Goal: Task Accomplishment & Management: Use online tool/utility

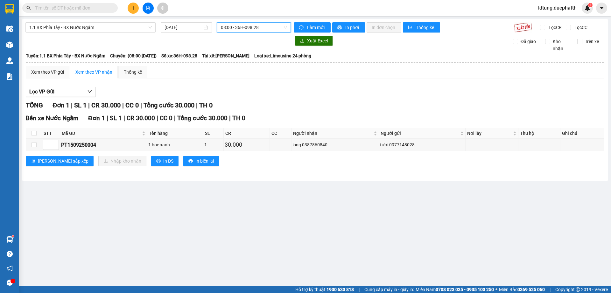
click at [266, 25] on span "08:00 - 36H-098.28" at bounding box center [254, 28] width 66 height 10
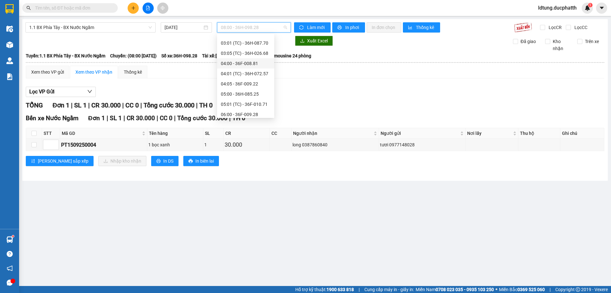
scroll to position [64, 0]
click at [262, 88] on div "07:00 - 36H-026.66" at bounding box center [246, 88] width 50 height 7
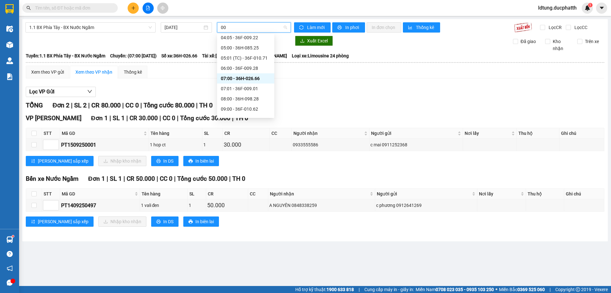
scroll to position [51, 0]
type input "00"
click at [312, 70] on div "Xem theo VP gửi Xem theo VP nhận Thống kê" at bounding box center [315, 72] width 579 height 13
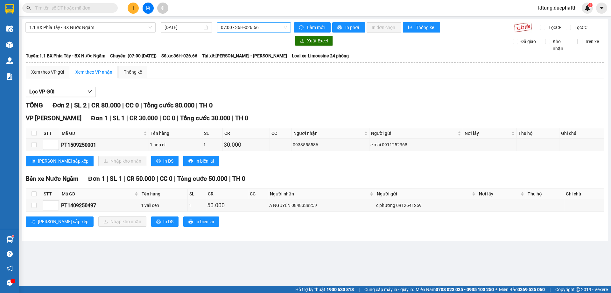
click at [240, 31] on span "07:00 - 36H-026.66" at bounding box center [254, 28] width 66 height 10
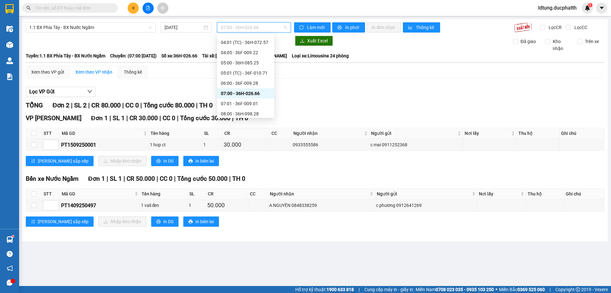
scroll to position [83, 0]
click at [255, 90] on div "08:00 - 36H-098.28" at bounding box center [246, 89] width 50 height 7
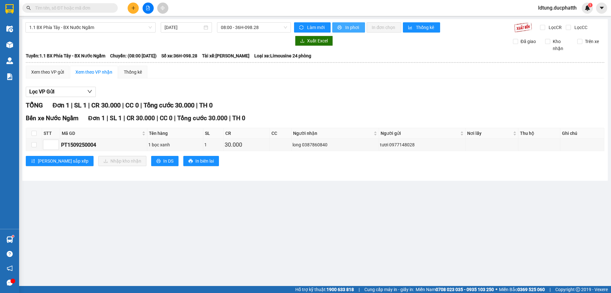
click at [340, 32] on div "1.1 BX Phía Tây - BX Nước Ngầm [DATE] 08:00 - 36H-098.28 Làm mới In phơi In đơn…" at bounding box center [315, 99] width 586 height 161
click at [350, 21] on div "1.1 BX Phía Tây - BX Nước Ngầm [DATE] 08:00 - 36H-098.28 Làm mới In phơi In đơn…" at bounding box center [315, 99] width 586 height 161
click at [351, 25] on span "In phơi" at bounding box center [352, 27] width 15 height 7
click at [347, 30] on span "In phơi" at bounding box center [352, 27] width 15 height 7
drag, startPoint x: 267, startPoint y: 19, endPoint x: 267, endPoint y: 24, distance: 4.5
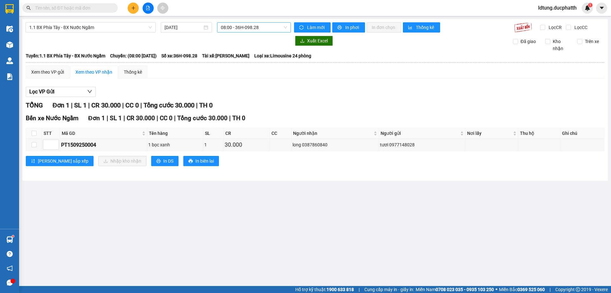
click at [267, 20] on div "1.1 BX Phía Tây - BX Nước Ngầm [DATE] 08:00 - 36H-098.28 Làm mới In phơi In đơn…" at bounding box center [315, 99] width 586 height 161
click at [267, 25] on span "08:00 - 36H-098.28" at bounding box center [254, 28] width 66 height 10
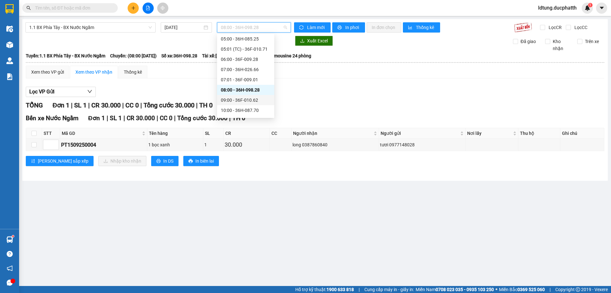
click at [252, 100] on div "09:00 - 36F-010.62" at bounding box center [246, 99] width 50 height 7
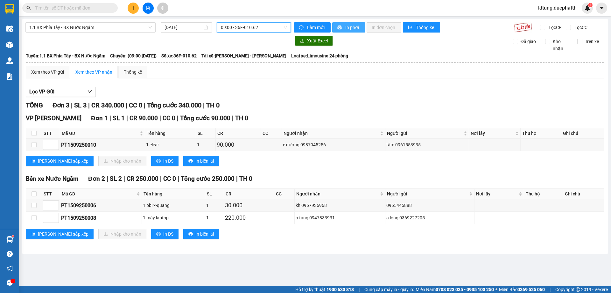
click at [347, 28] on span "In phơi" at bounding box center [352, 27] width 15 height 7
click at [245, 30] on span "09:00 - 36F-010.62" at bounding box center [254, 28] width 66 height 10
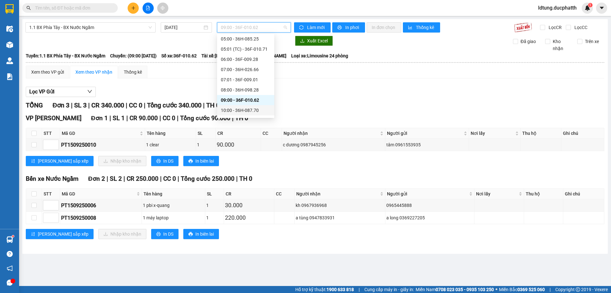
click at [255, 109] on div "10:00 - 36H-087.70" at bounding box center [246, 110] width 50 height 7
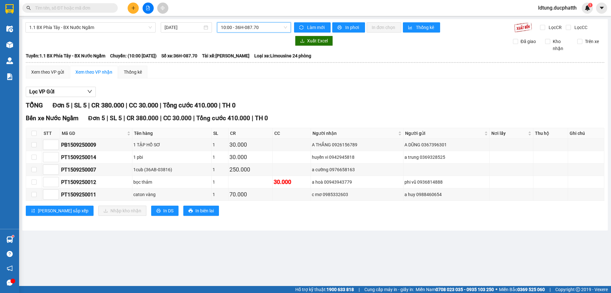
click at [255, 30] on span "10:00 - 36H-087.70" at bounding box center [254, 28] width 66 height 10
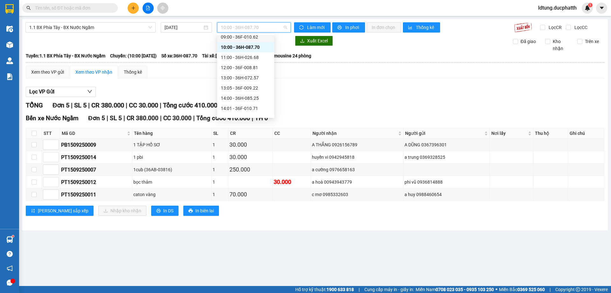
scroll to position [146, 0]
click at [391, 91] on div "Lọc VP Gửi" at bounding box center [315, 92] width 579 height 11
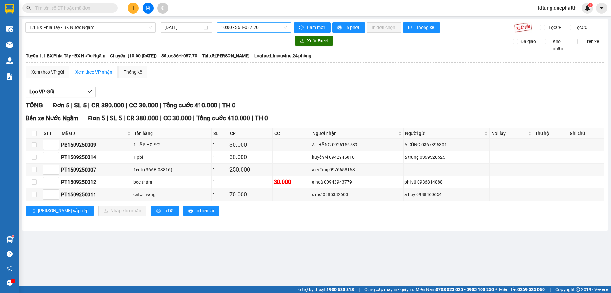
click at [247, 27] on span "10:00 - 36H-087.70" at bounding box center [254, 28] width 66 height 10
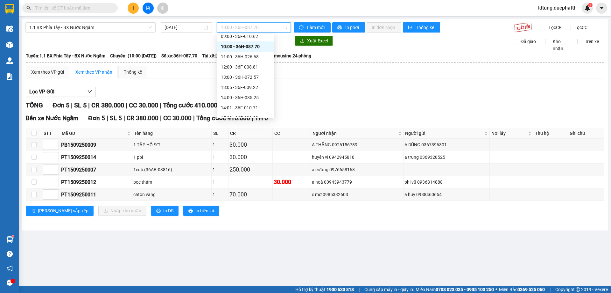
drag, startPoint x: 343, startPoint y: 89, endPoint x: 344, endPoint y: 84, distance: 4.6
click at [344, 89] on div "Lọc VP Gửi" at bounding box center [315, 92] width 579 height 11
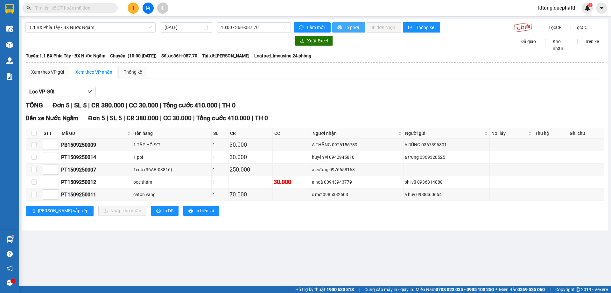
click at [344, 23] on button "In phơi" at bounding box center [348, 27] width 33 height 10
click at [251, 25] on span "10:00 - 36H-087.70" at bounding box center [254, 28] width 66 height 10
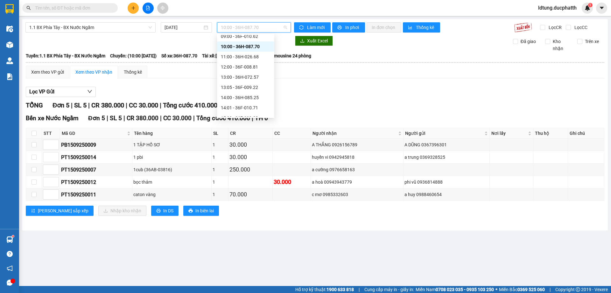
drag, startPoint x: 247, startPoint y: 60, endPoint x: 252, endPoint y: 49, distance: 11.8
click at [252, 49] on div "Chọn chuyến 02:30 - 36H-098.28 03:00 - 36F-010.62 03:01 (TC) - 36H-087.70 03:05…" at bounding box center [245, 36] width 57 height 295
click at [101, 25] on span "1.1 BX Phía Tây - BX Nước Ngầm" at bounding box center [90, 28] width 123 height 10
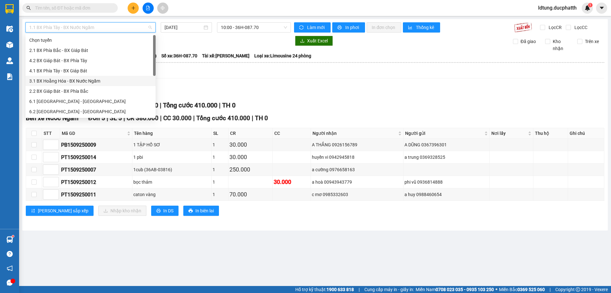
click at [66, 80] on div "3.1 BX Hoằng Hóa - BX Nước Ngầm" at bounding box center [90, 80] width 123 height 7
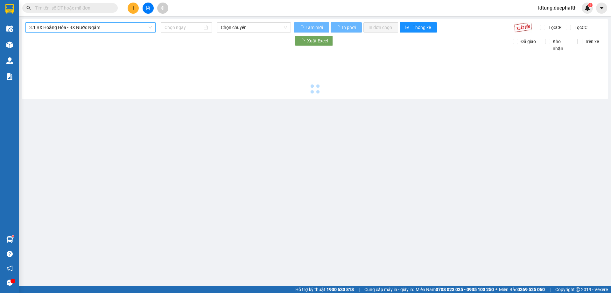
type input "[DATE]"
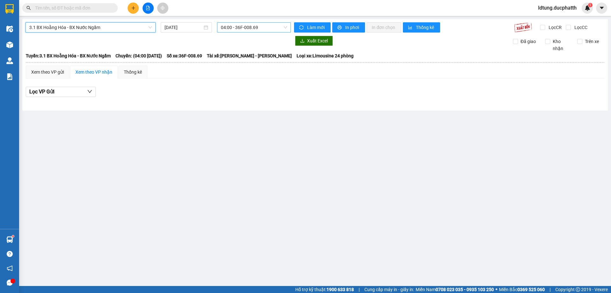
click at [246, 28] on span "04:00 - 36F-008.69" at bounding box center [254, 28] width 66 height 10
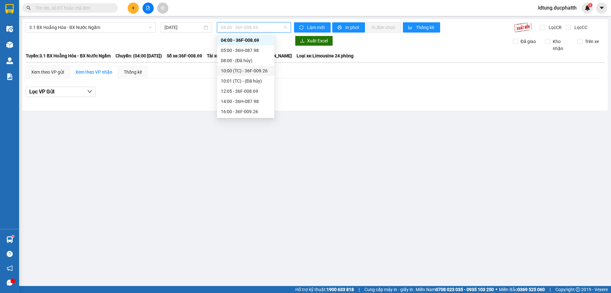
click at [234, 72] on div "10:00 (TC) - 36F-009.26" at bounding box center [246, 70] width 50 height 7
